Goal: Check status: Verify the current state of an ongoing process or item

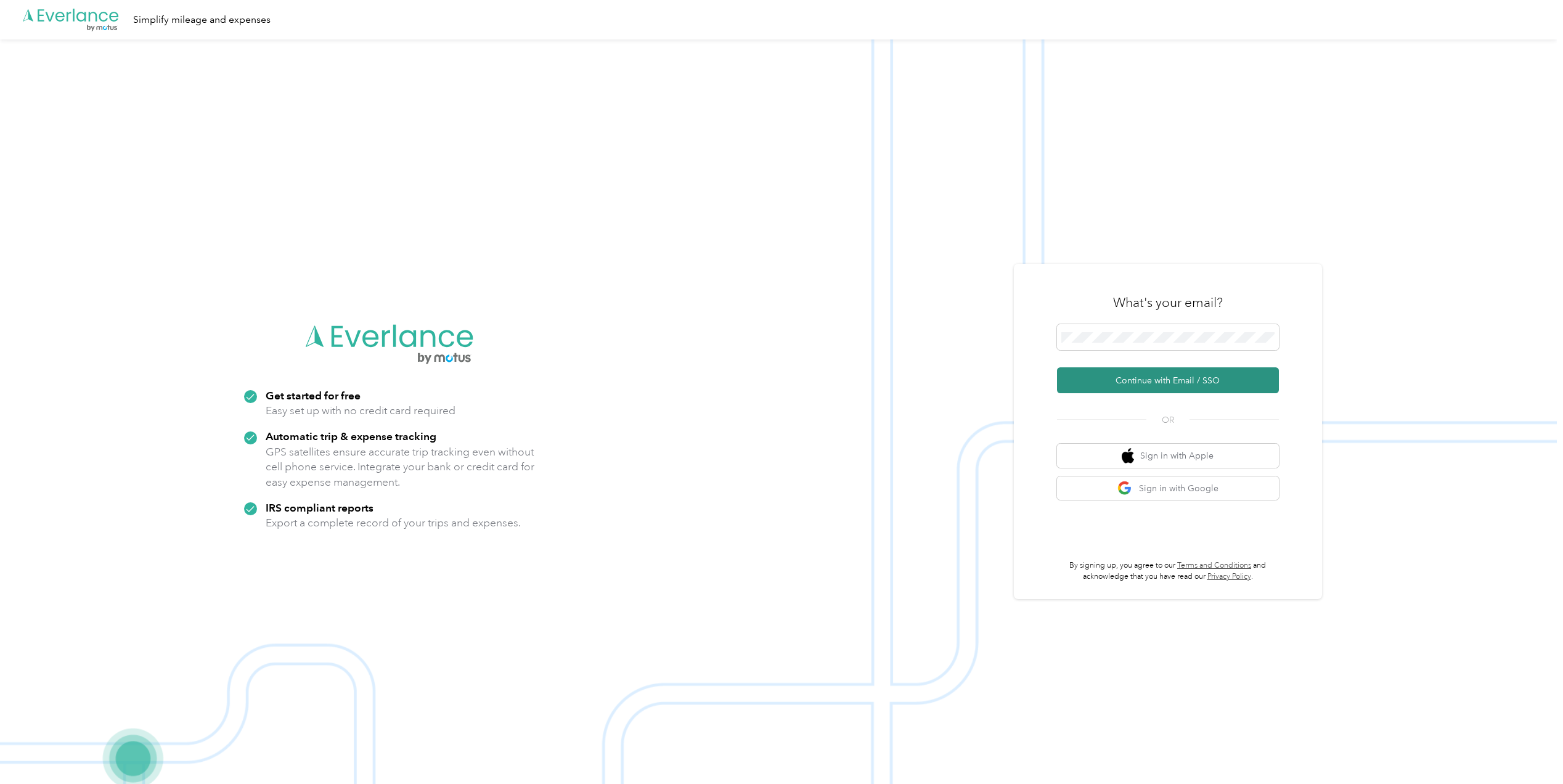
click at [1142, 375] on button "Continue with Email / SSO" at bounding box center [1168, 381] width 222 height 26
click at [1174, 343] on span at bounding box center [1168, 337] width 222 height 26
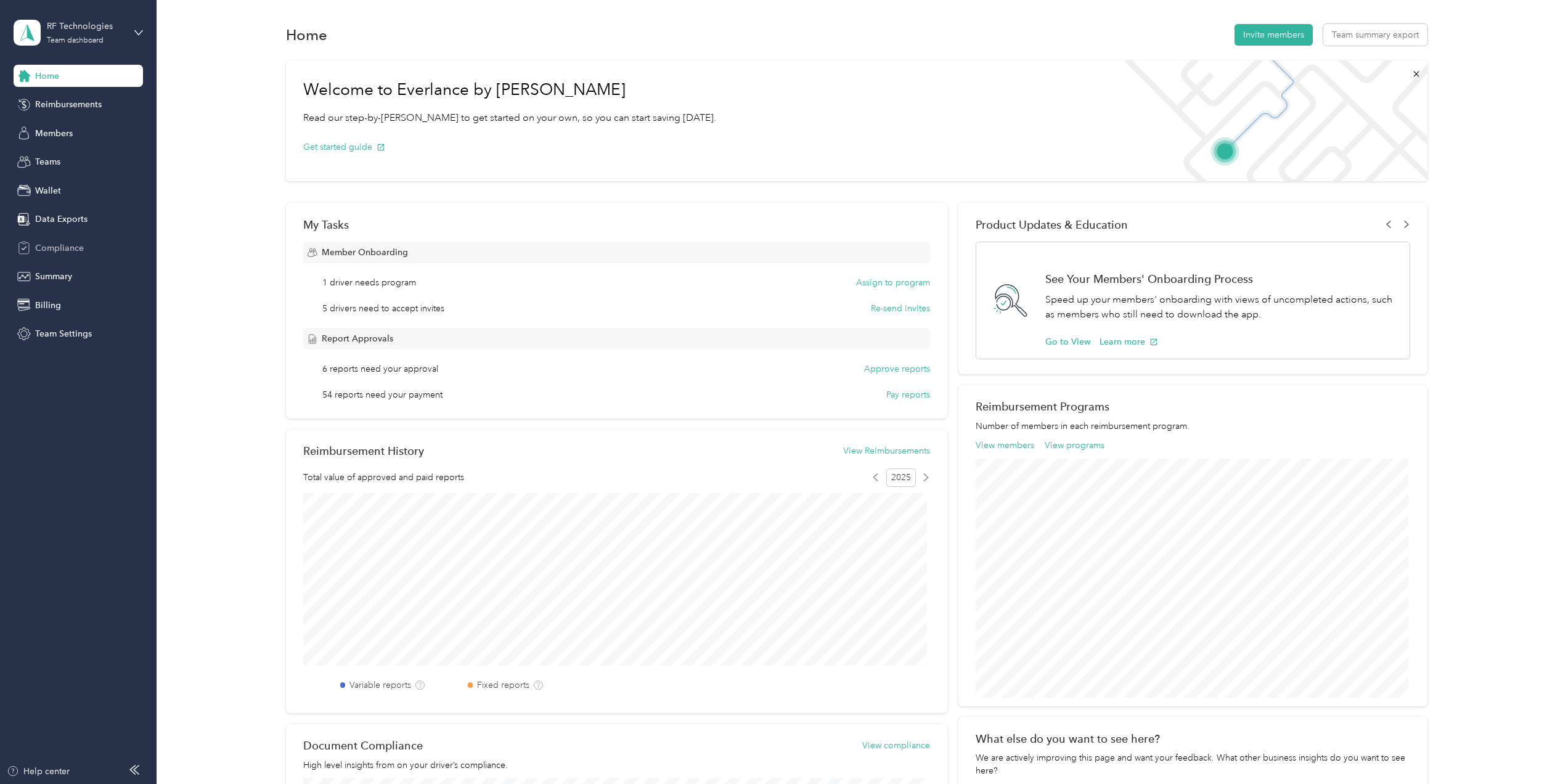
click at [65, 252] on span "Compliance" at bounding box center [59, 247] width 49 height 13
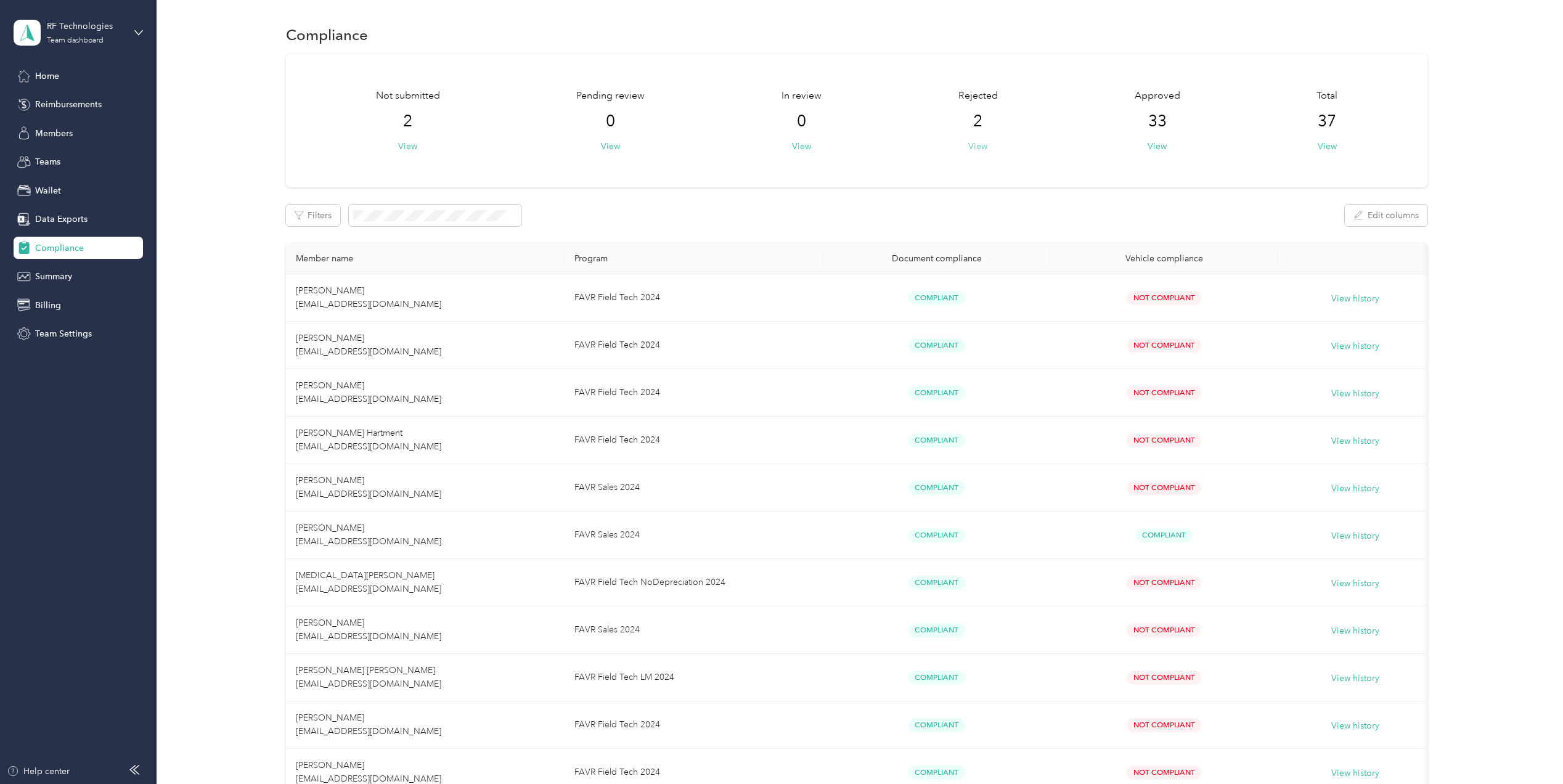
click at [970, 151] on button "View" at bounding box center [978, 146] width 19 height 13
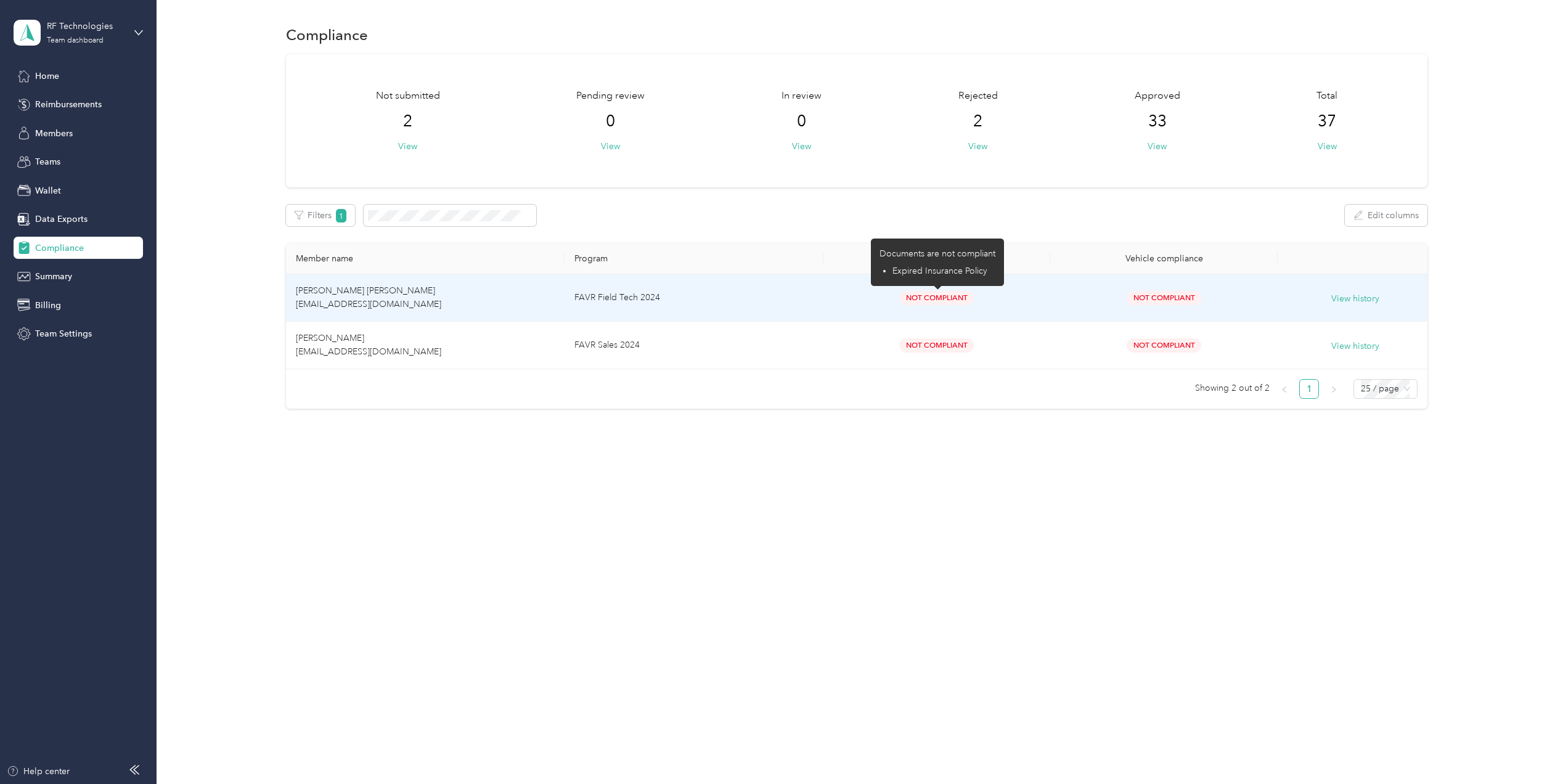
click at [920, 299] on span "Not Compliant" at bounding box center [936, 298] width 75 height 14
click at [341, 301] on span "Robert JR. Keaty bkeaty@rft.com" at bounding box center [368, 298] width 145 height 24
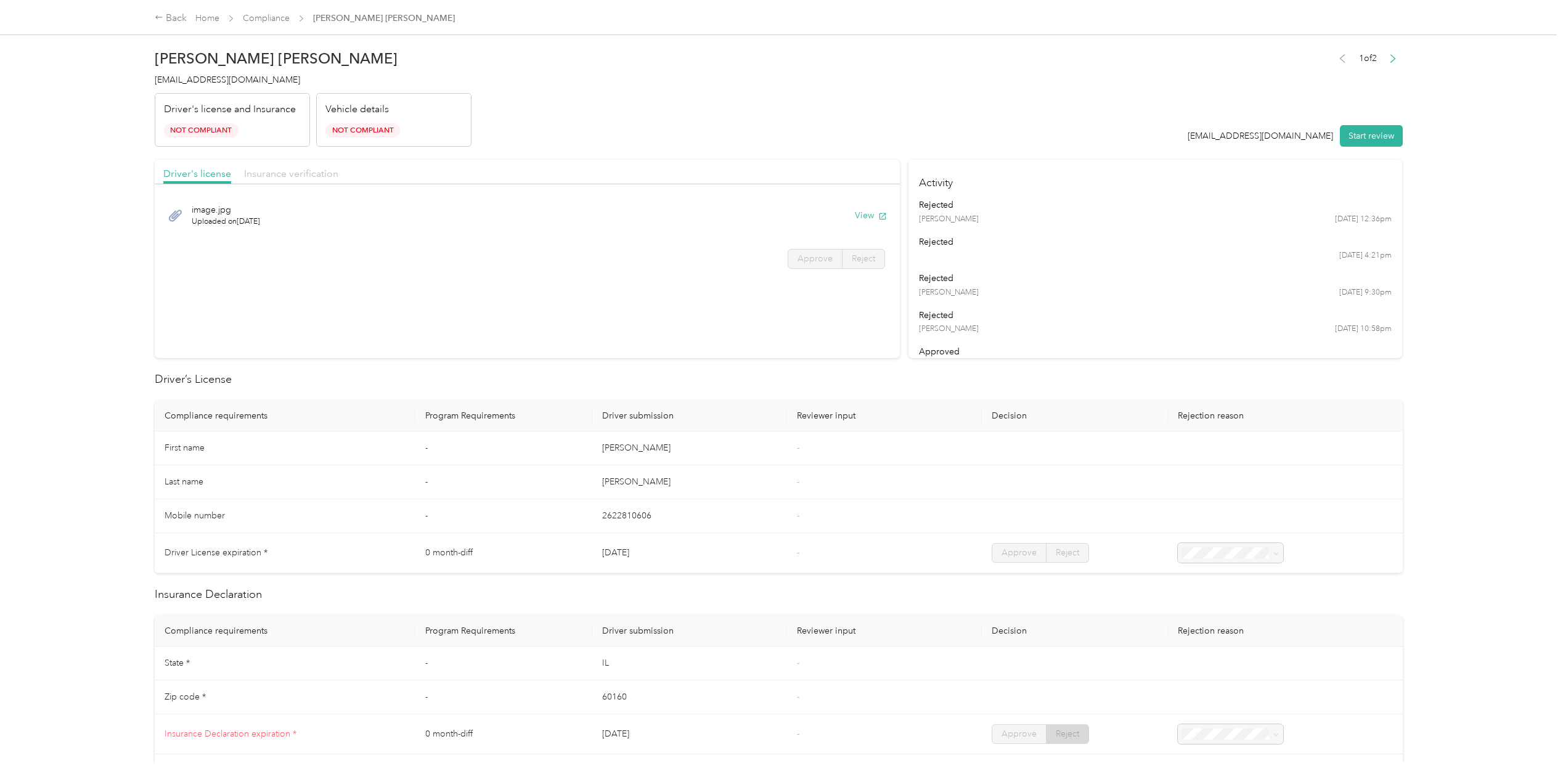
drag, startPoint x: 270, startPoint y: 177, endPoint x: 282, endPoint y: 174, distance: 12.4
click at [270, 177] on span "Insurance verification" at bounding box center [292, 173] width 94 height 11
click at [855, 218] on button "View" at bounding box center [871, 215] width 32 height 13
